Goal: Information Seeking & Learning: Learn about a topic

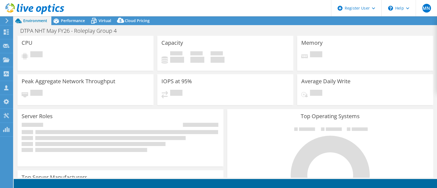
select select "USD"
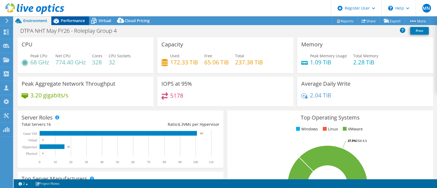
click at [78, 21] on span "Performance" at bounding box center [73, 20] width 24 height 5
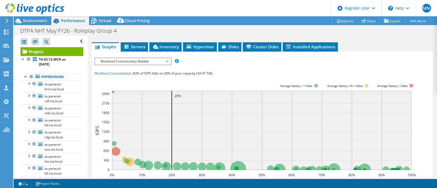
scroll to position [103, 0]
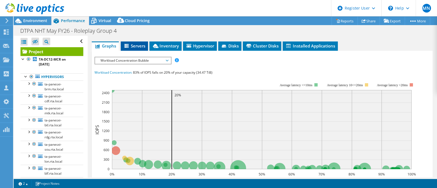
click at [135, 49] on span "Servers" at bounding box center [135, 45] width 22 height 5
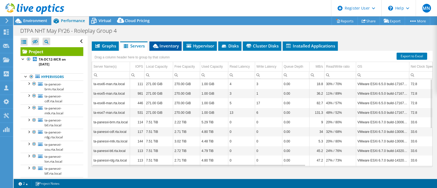
click at [170, 49] on span "Inventory" at bounding box center [165, 45] width 27 height 5
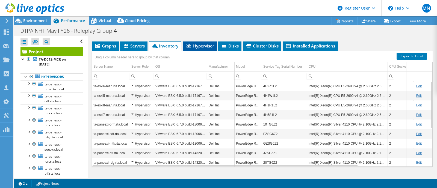
click at [200, 49] on span "Hypervisor" at bounding box center [200, 45] width 28 height 5
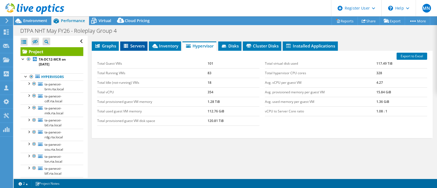
click at [126, 49] on span "Servers" at bounding box center [134, 45] width 22 height 5
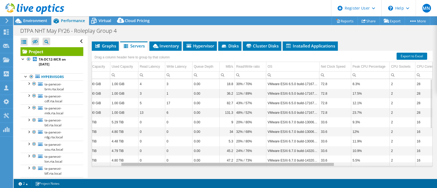
scroll to position [0, 0]
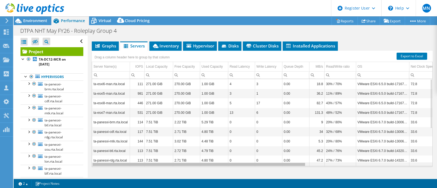
drag, startPoint x: 284, startPoint y: 171, endPoint x: 174, endPoint y: 145, distance: 112.9
click at [183, 169] on body "MN Dell User Michaella Njuakom Michaella.Njuakom@dell.com Dell My Profile Log O…" at bounding box center [218, 94] width 437 height 188
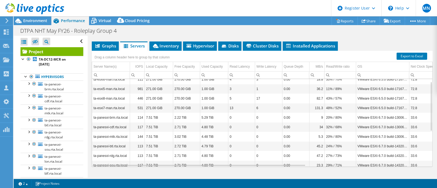
scroll to position [6, 0]
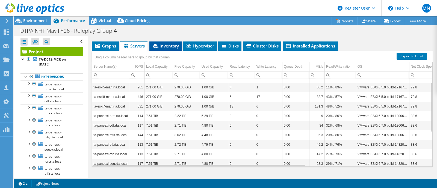
click at [162, 49] on span "Inventory" at bounding box center [165, 45] width 27 height 5
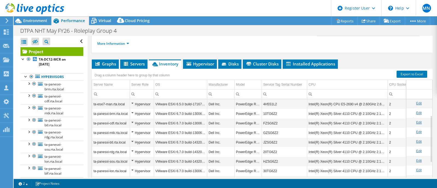
scroll to position [29, 0]
click at [131, 67] on span "Servers" at bounding box center [134, 63] width 22 height 5
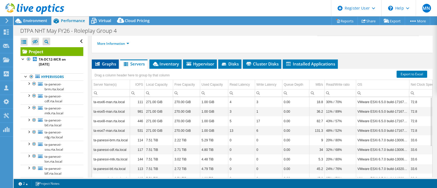
click at [109, 67] on span "Graphs" at bounding box center [106, 63] width 22 height 5
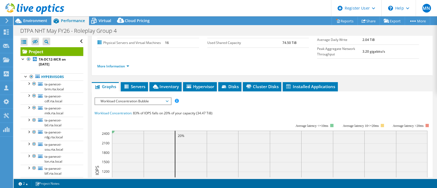
scroll to position [68, 0]
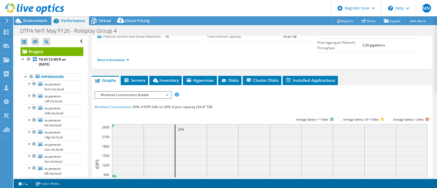
click at [124, 81] on div "Project Details Prepared for: Bret Pilson, bret.pilson@sicl.com Account SICL Du…" at bounding box center [262, 150] width 349 height 364
click at [137, 94] on div "IOPS Disk Throughput IO Size Latency Queue Depth CPU Percentage Memory Page Fau…" at bounding box center [263, 189] width 336 height 208
click at [137, 83] on span "Servers" at bounding box center [135, 80] width 22 height 5
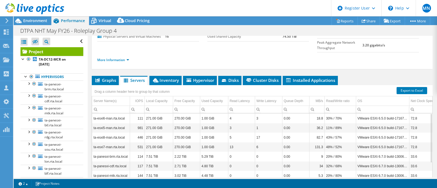
scroll to position [103, 0]
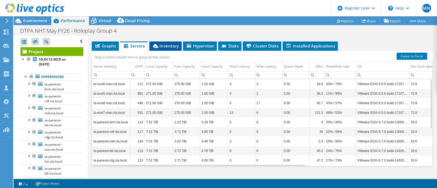
click at [167, 49] on span "Inventory" at bounding box center [165, 45] width 27 height 5
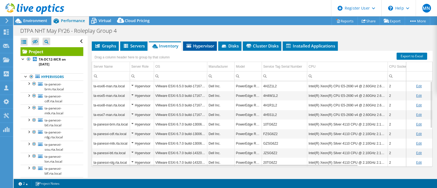
click at [201, 49] on span "Hypervisor" at bounding box center [200, 45] width 28 height 5
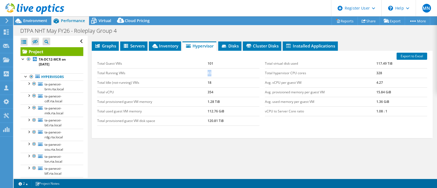
drag, startPoint x: 205, startPoint y: 78, endPoint x: 216, endPoint y: 79, distance: 11.2
click at [216, 78] on tr "Total Running VMs 83" at bounding box center [178, 73] width 162 height 10
drag, startPoint x: 201, startPoint y: 88, endPoint x: 217, endPoint y: 89, distance: 16.2
click at [217, 87] on tr "Total Idle (not-running) VMs 18" at bounding box center [178, 83] width 162 height 10
drag, startPoint x: 205, startPoint y: 69, endPoint x: 217, endPoint y: 72, distance: 12.5
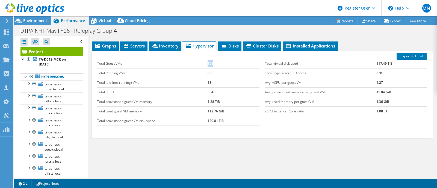
click at [217, 69] on tr "Total Guest VMs 101" at bounding box center [178, 64] width 162 height 10
drag, startPoint x: 200, startPoint y: 90, endPoint x: 212, endPoint y: 90, distance: 12.0
click at [212, 87] on tr "Total Idle (not-running) VMs 18" at bounding box center [178, 83] width 162 height 10
drag, startPoint x: 205, startPoint y: 77, endPoint x: 211, endPoint y: 80, distance: 6.9
click at [211, 78] on tr "Total Running VMs 83" at bounding box center [178, 73] width 162 height 10
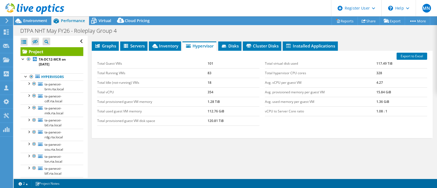
click at [203, 87] on td "Total Idle (not-running) VMs" at bounding box center [152, 83] width 110 height 10
drag, startPoint x: 206, startPoint y: 89, endPoint x: 217, endPoint y: 90, distance: 11.0
click at [217, 87] on tr "Total Idle (not-running) VMs 18" at bounding box center [178, 83] width 162 height 10
drag, startPoint x: 204, startPoint y: 78, endPoint x: 215, endPoint y: 80, distance: 10.8
click at [215, 78] on tr "Total Running VMs 83" at bounding box center [178, 73] width 162 height 10
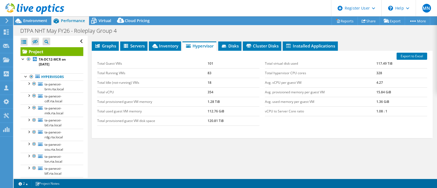
click at [229, 67] on td "101" at bounding box center [234, 64] width 52 height 10
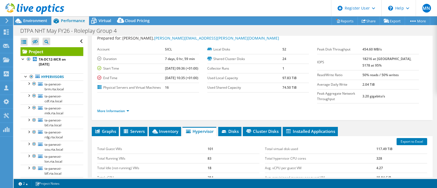
scroll to position [0, 0]
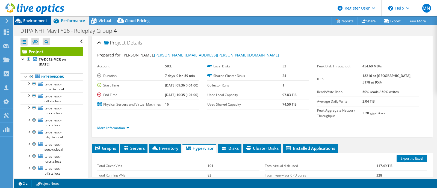
click at [39, 22] on span "Environment" at bounding box center [35, 20] width 24 height 5
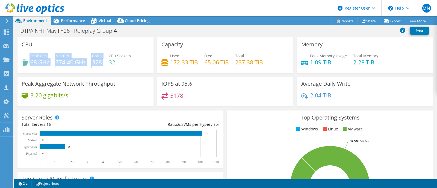
drag, startPoint x: 30, startPoint y: 56, endPoint x: 106, endPoint y: 66, distance: 76.6
click at [106, 66] on div "Peak CPU 68 GHz Net CPU 774.40 GHz Cores 328 CPU Sockets 32" at bounding box center [86, 62] width 128 height 18
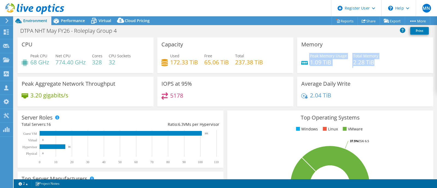
drag, startPoint x: 305, startPoint y: 55, endPoint x: 372, endPoint y: 62, distance: 67.6
click at [372, 62] on div "Peak Memory Usage 1.09 TiB Total Memory 2.28 TiB" at bounding box center [366, 62] width 128 height 18
click at [118, 63] on h4 "32" at bounding box center [120, 62] width 22 height 6
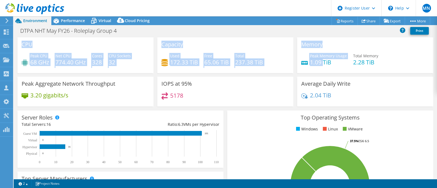
drag, startPoint x: 21, startPoint y: 45, endPoint x: 319, endPoint y: 63, distance: 298.6
click at [319, 63] on div "CPU Peak CPU 68 GHz Net CPU 774.40 GHz Cores 328 CPU Sockets 32 Capacity Used 1…" at bounding box center [226, 73] width 420 height 73
click at [275, 42] on div "Capacity Used 172.33 TiB Free 65.06 TiB Total 237.38 TiB" at bounding box center [225, 55] width 136 height 36
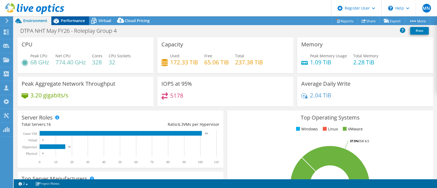
click at [72, 21] on span "Performance" at bounding box center [73, 20] width 24 height 5
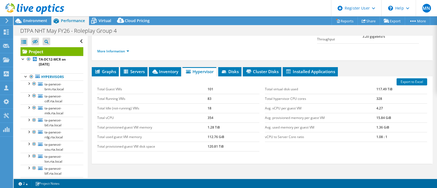
scroll to position [103, 0]
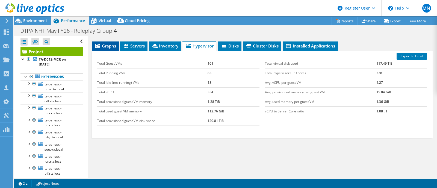
click at [108, 49] on span "Graphs" at bounding box center [106, 45] width 22 height 5
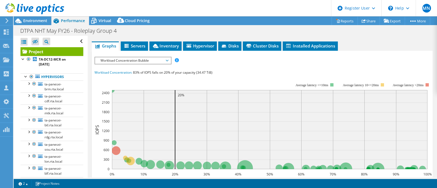
click at [164, 64] on span "Workload Concentration Bubble" at bounding box center [133, 60] width 70 height 7
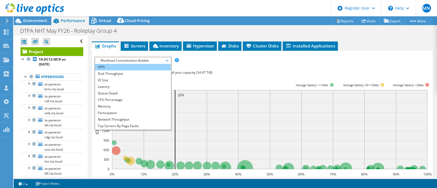
click at [136, 71] on li "IOPS" at bounding box center [133, 67] width 76 height 7
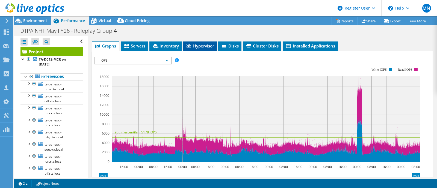
click at [198, 49] on span "Hypervisor" at bounding box center [200, 45] width 28 height 5
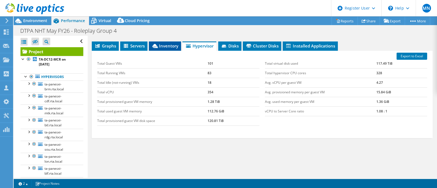
click at [172, 49] on span "Inventory" at bounding box center [165, 45] width 27 height 5
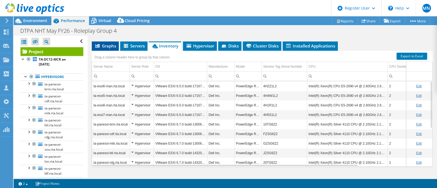
click at [105, 49] on span "Graphs" at bounding box center [106, 45] width 22 height 5
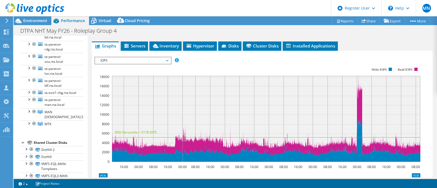
scroll to position [78, 0]
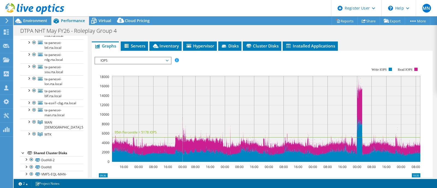
click at [22, 153] on div at bounding box center [23, 152] width 5 height 5
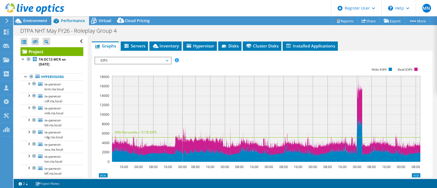
scroll to position [2, 0]
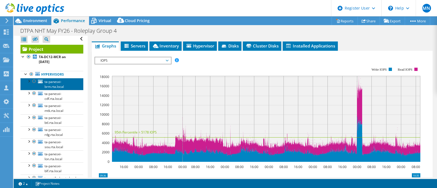
click at [59, 83] on span "ta-panesxi-brm.rta.local" at bounding box center [54, 85] width 19 height 10
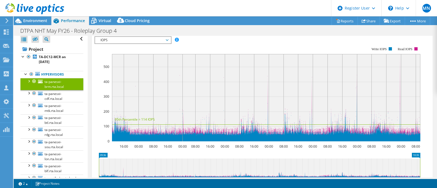
scroll to position [68, 0]
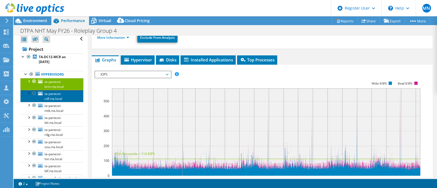
click at [57, 96] on link "ta-panesxi-cdf.rta.local" at bounding box center [52, 96] width 63 height 12
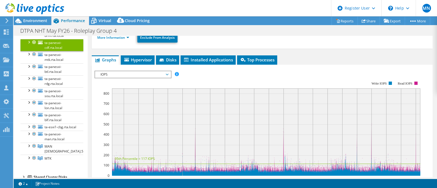
scroll to position [63, 0]
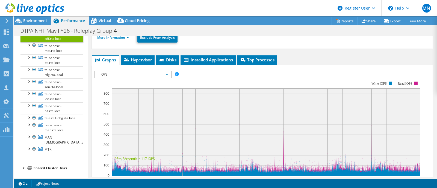
click at [22, 167] on div at bounding box center [23, 167] width 5 height 5
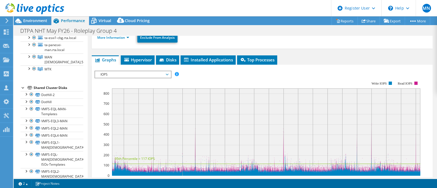
scroll to position [152, 0]
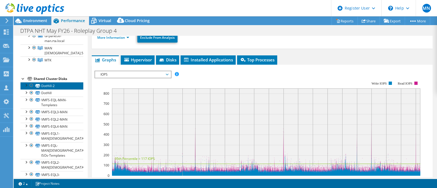
click at [54, 84] on link "DotHill-2" at bounding box center [52, 85] width 63 height 7
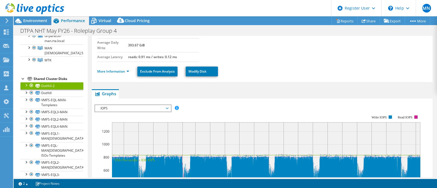
scroll to position [103, 0]
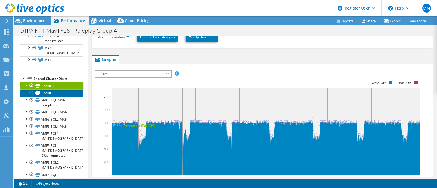
click at [45, 94] on link "DotHill" at bounding box center [52, 93] width 63 height 7
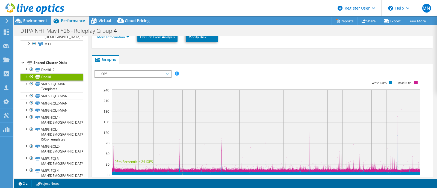
scroll to position [171, 0]
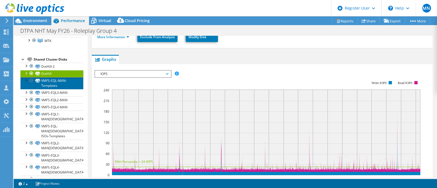
click at [55, 83] on link "VMFS-EQL-MAN-Templates" at bounding box center [52, 83] width 63 height 12
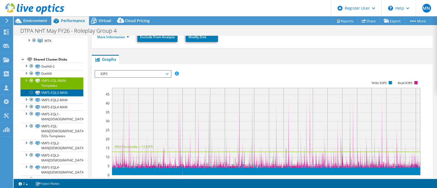
click at [61, 93] on link "VMFS-EQL3-MAN" at bounding box center [52, 92] width 63 height 7
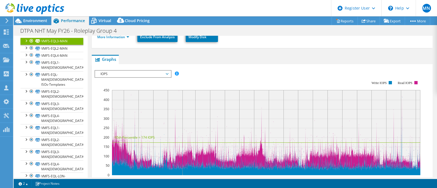
scroll to position [248, 0]
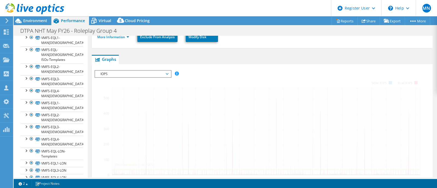
click at [57, 160] on link "VMFS-EQL1-LON" at bounding box center [52, 163] width 63 height 7
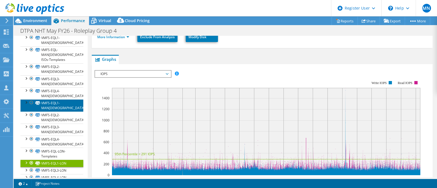
click at [55, 100] on link "VMFS-EQL1-MAN[DEMOGRAPHIC_DATA]" at bounding box center [52, 106] width 63 height 12
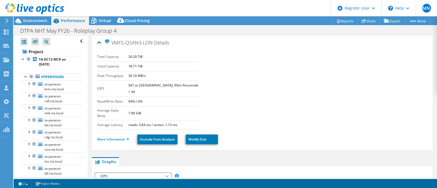
select select "USD"
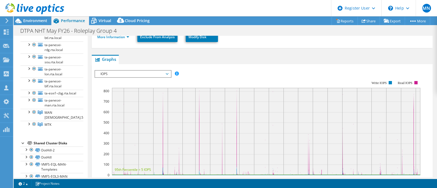
scroll to position [117, 0]
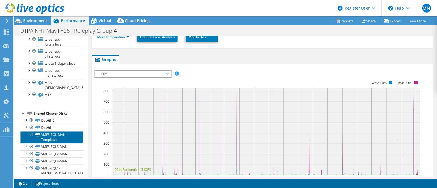
click at [61, 135] on link "VMFS-EQL-MAN-Templates" at bounding box center [52, 138] width 63 height 12
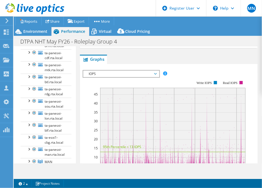
scroll to position [0, 0]
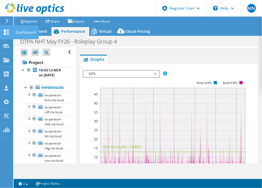
drag, startPoint x: 30, startPoint y: 30, endPoint x: 53, endPoint y: 36, distance: 24.3
click at [30, 30] on div "Dashboard" at bounding box center [26, 32] width 26 height 14
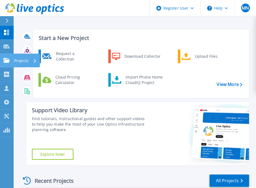
click at [8, 56] on link "Projects Projects" at bounding box center [7, 61] width 14 height 14
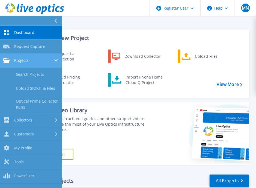
click at [31, 59] on div "Projects" at bounding box center [31, 60] width 56 height 5
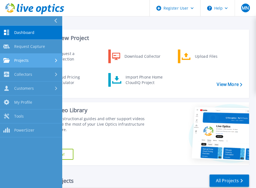
click at [31, 59] on div "Projects" at bounding box center [31, 60] width 56 height 5
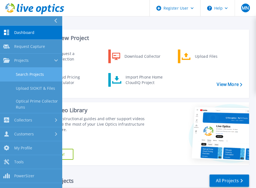
click at [34, 75] on link "Search Projects" at bounding box center [31, 75] width 62 height 14
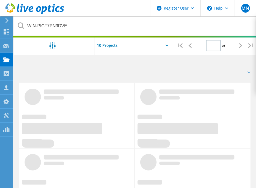
type input "1"
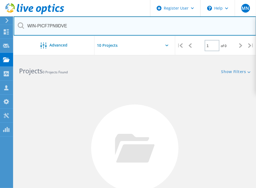
click at [109, 28] on input "WIN-PICF7PN9DVE" at bounding box center [135, 25] width 243 height 19
drag, startPoint x: 109, startPoint y: 28, endPoint x: 24, endPoint y: 23, distance: 86.0
click at [24, 23] on div "WIN-PICF7PN9DVE" at bounding box center [135, 25] width 243 height 19
click at [94, 24] on input "text" at bounding box center [135, 25] width 243 height 19
type input "3033572"
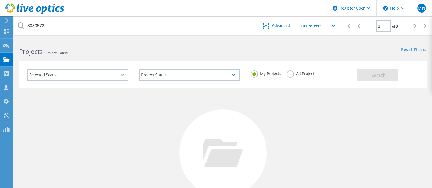
click at [261, 72] on label "All Projects" at bounding box center [302, 73] width 30 height 5
click at [0, 0] on input "All Projects" at bounding box center [0, 0] width 0 height 0
click at [261, 72] on span "Search" at bounding box center [379, 75] width 14 height 6
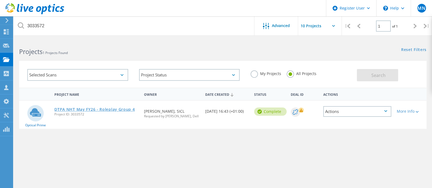
click at [116, 108] on link "DTPA NHT May FY26 - Roleplay Group 4" at bounding box center [94, 110] width 80 height 4
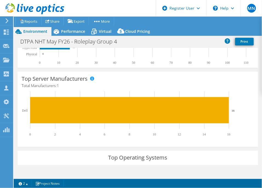
scroll to position [68, 0]
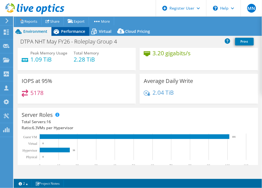
click at [71, 32] on span "Performance" at bounding box center [73, 31] width 24 height 5
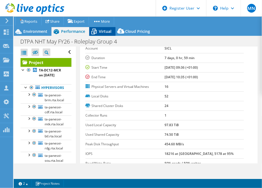
scroll to position [34, 0]
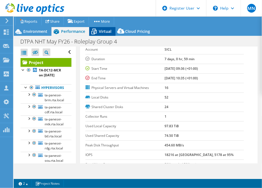
click at [108, 29] on span "Virtual" at bounding box center [105, 31] width 13 height 5
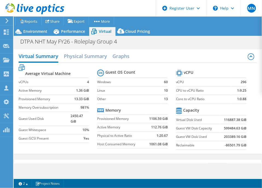
click at [237, 91] on b "1:9.25" at bounding box center [241, 90] width 9 height 5
drag, startPoint x: 231, startPoint y: 91, endPoint x: 241, endPoint y: 89, distance: 9.9
click at [241, 89] on td "1:9.25" at bounding box center [238, 90] width 16 height 8
copy b "1:9.25"
click at [38, 30] on span "Environment" at bounding box center [35, 31] width 24 height 5
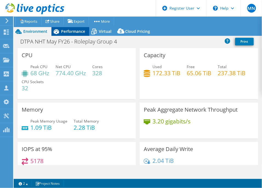
click at [71, 32] on span "Performance" at bounding box center [73, 31] width 24 height 5
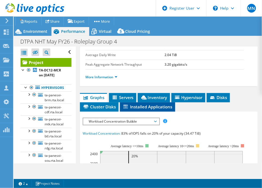
scroll to position [171, 0]
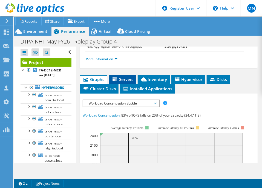
click at [126, 77] on span "Servers" at bounding box center [123, 79] width 22 height 5
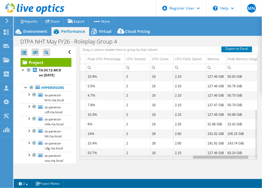
scroll to position [0, 343]
drag, startPoint x: 118, startPoint y: 151, endPoint x: 235, endPoint y: 154, distance: 116.8
click at [235, 154] on body "MN Dell User Michaella Njuakom Michaella.Njuakom@dell.com Dell My Profile Log O…" at bounding box center [131, 94] width 262 height 188
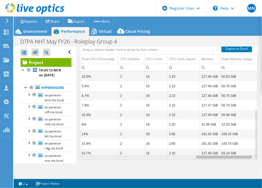
drag, startPoint x: 227, startPoint y: 150, endPoint x: 246, endPoint y: 133, distance: 24.6
click at [241, 145] on body "MN Dell User Michaella Njuakom Michaella.Njuakom@dell.com Dell My Profile Log O…" at bounding box center [131, 94] width 262 height 188
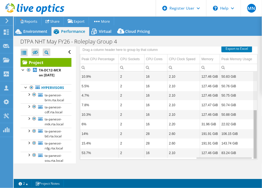
drag, startPoint x: 250, startPoint y: 127, endPoint x: 246, endPoint y: 111, distance: 16.5
click at [246, 111] on body "MN Dell User Michaella Njuakom Michaella.Njuakom@dell.com Dell My Profile Log O…" at bounding box center [131, 94] width 262 height 188
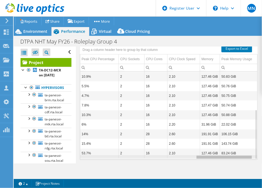
drag, startPoint x: 217, startPoint y: 150, endPoint x: 189, endPoint y: 130, distance: 33.8
click at [217, 142] on body "MN Dell User Michaella Njuakom Michaella.Njuakom@dell.com Dell My Profile Log O…" at bounding box center [131, 94] width 262 height 188
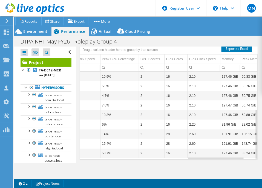
click at [52, 59] on link "Project" at bounding box center [46, 62] width 51 height 9
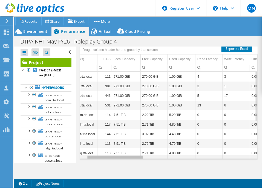
drag, startPoint x: 121, startPoint y: 151, endPoint x: 131, endPoint y: 152, distance: 10.5
click at [131, 152] on body "MN Dell User Michaella Njuakom Michaella.Njuakom@dell.com Dell My Profile Log O…" at bounding box center [131, 94] width 262 height 188
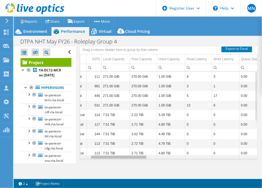
drag, startPoint x: 126, startPoint y: 148, endPoint x: 111, endPoint y: 145, distance: 15.0
click at [111, 145] on body "MN Dell User Michaella Njuakom Michaella.Njuakom@dell.com Dell My Profile Log O…" at bounding box center [131, 94] width 262 height 188
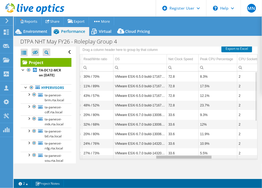
drag, startPoint x: 126, startPoint y: 150, endPoint x: 256, endPoint y: 128, distance: 132.0
click at [205, 147] on body "MN Dell User Michaella Njuakom Michaella.Njuakom@dell.com Dell My Profile Log O…" at bounding box center [131, 94] width 262 height 188
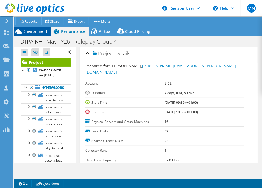
click at [39, 31] on span "Environment" at bounding box center [35, 31] width 24 height 5
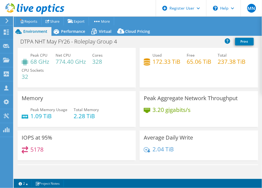
scroll to position [0, 0]
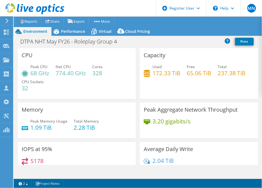
click at [66, 26] on div "Project Actions Project Actions Reports Share Export vSAN ReadyNode Sizer" at bounding box center [138, 26] width 248 height 19
click at [68, 29] on span "Performance" at bounding box center [73, 31] width 24 height 5
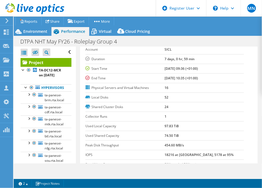
scroll to position [68, 0]
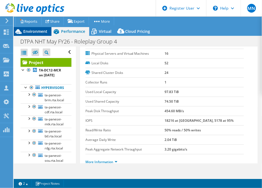
click at [23, 32] on span "Environment" at bounding box center [35, 31] width 24 height 5
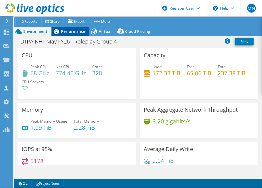
click at [63, 30] on span "Performance" at bounding box center [73, 31] width 24 height 5
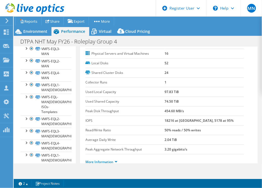
scroll to position [204, 0]
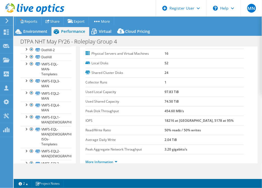
click at [23, 45] on div at bounding box center [23, 42] width 5 height 5
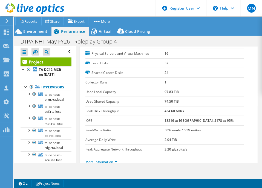
scroll to position [0, 0]
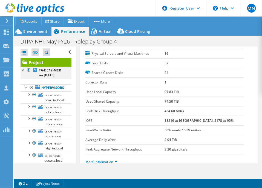
click at [23, 69] on div at bounding box center [23, 69] width 5 height 5
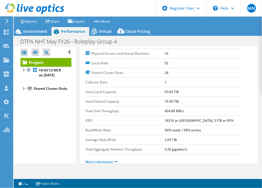
click at [23, 91] on div at bounding box center [23, 87] width 5 height 5
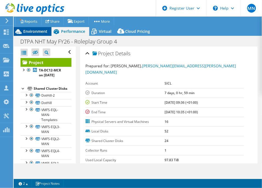
click at [42, 33] on span "Environment" at bounding box center [35, 31] width 24 height 5
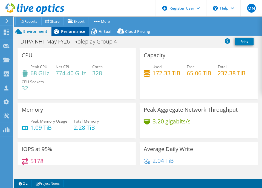
click at [76, 32] on span "Performance" at bounding box center [73, 31] width 24 height 5
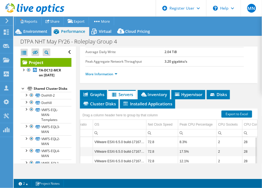
scroll to position [171, 0]
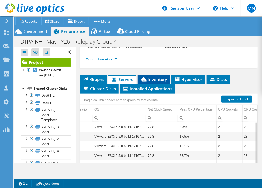
click at [159, 77] on span "Inventory" at bounding box center [153, 79] width 27 height 5
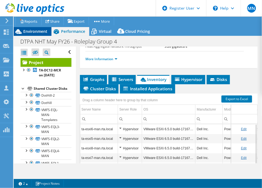
click at [44, 30] on span "Environment" at bounding box center [35, 31] width 24 height 5
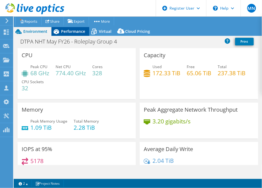
click at [77, 34] on div "Performance" at bounding box center [70, 31] width 38 height 9
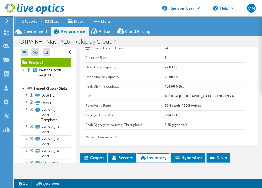
scroll to position [103, 0]
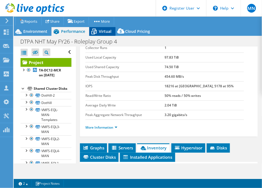
click at [103, 28] on div "Virtual" at bounding box center [102, 31] width 26 height 9
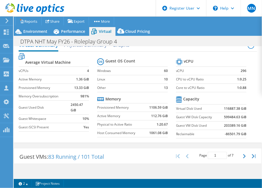
scroll to position [0, 0]
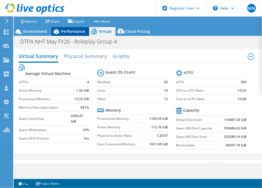
click at [82, 34] on div "Performance" at bounding box center [70, 31] width 38 height 9
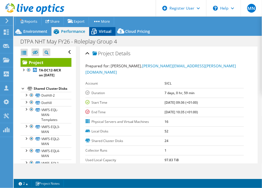
click at [106, 32] on span "Virtual" at bounding box center [105, 31] width 13 height 5
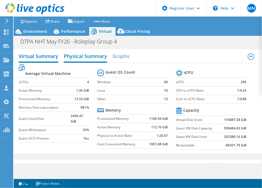
click at [99, 58] on h2 "Physical Summary" at bounding box center [85, 57] width 43 height 12
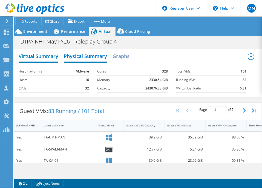
click at [49, 59] on h2 "Virtual Summary" at bounding box center [39, 57] width 40 height 12
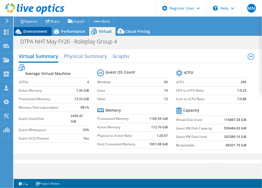
click at [39, 29] on span "Environment" at bounding box center [35, 31] width 24 height 5
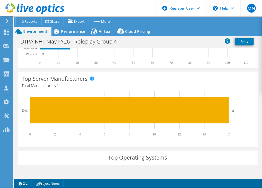
scroll to position [103, 0]
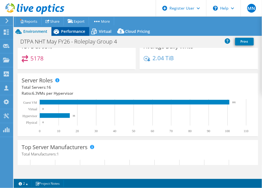
click at [79, 33] on span "Performance" at bounding box center [73, 31] width 24 height 5
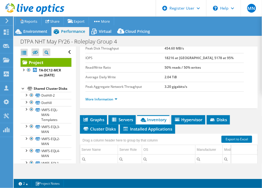
scroll to position [171, 0]
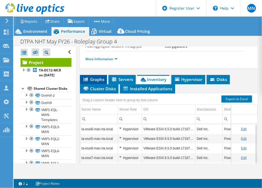
click at [95, 77] on span "Graphs" at bounding box center [94, 79] width 22 height 5
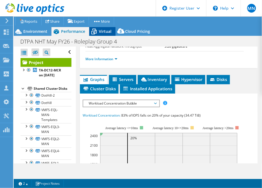
click at [104, 31] on span "Virtual" at bounding box center [105, 31] width 13 height 5
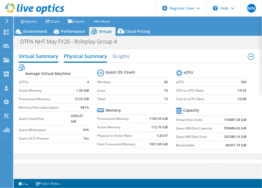
click at [97, 56] on h2 "Physical Summary" at bounding box center [85, 57] width 43 height 12
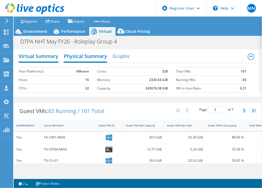
click at [33, 54] on h2 "Virtual Summary" at bounding box center [39, 57] width 40 height 12
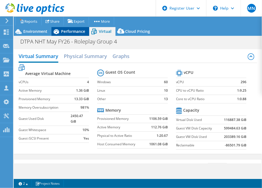
click at [74, 30] on span "Performance" at bounding box center [73, 31] width 24 height 5
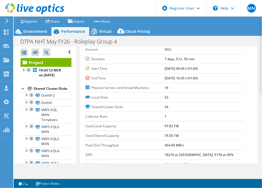
scroll to position [0, 0]
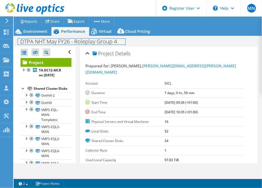
click at [43, 36] on div "DTPA NHT May FY26 - Roleplay Group 4 Print" at bounding box center [138, 41] width 248 height 11
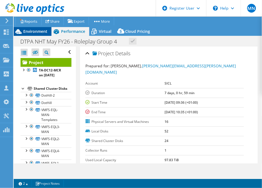
click at [40, 33] on span "Environment" at bounding box center [35, 31] width 24 height 5
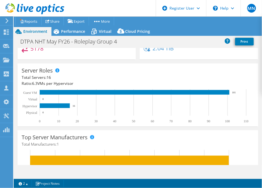
scroll to position [103, 0]
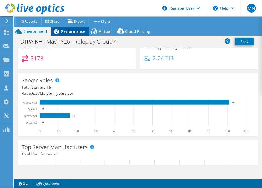
click at [75, 31] on span "Performance" at bounding box center [73, 31] width 24 height 5
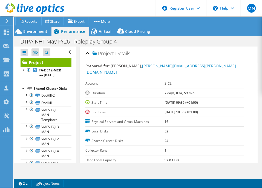
scroll to position [34, 0]
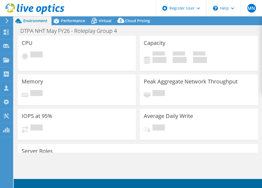
select select "USD"
